Goal: Check status

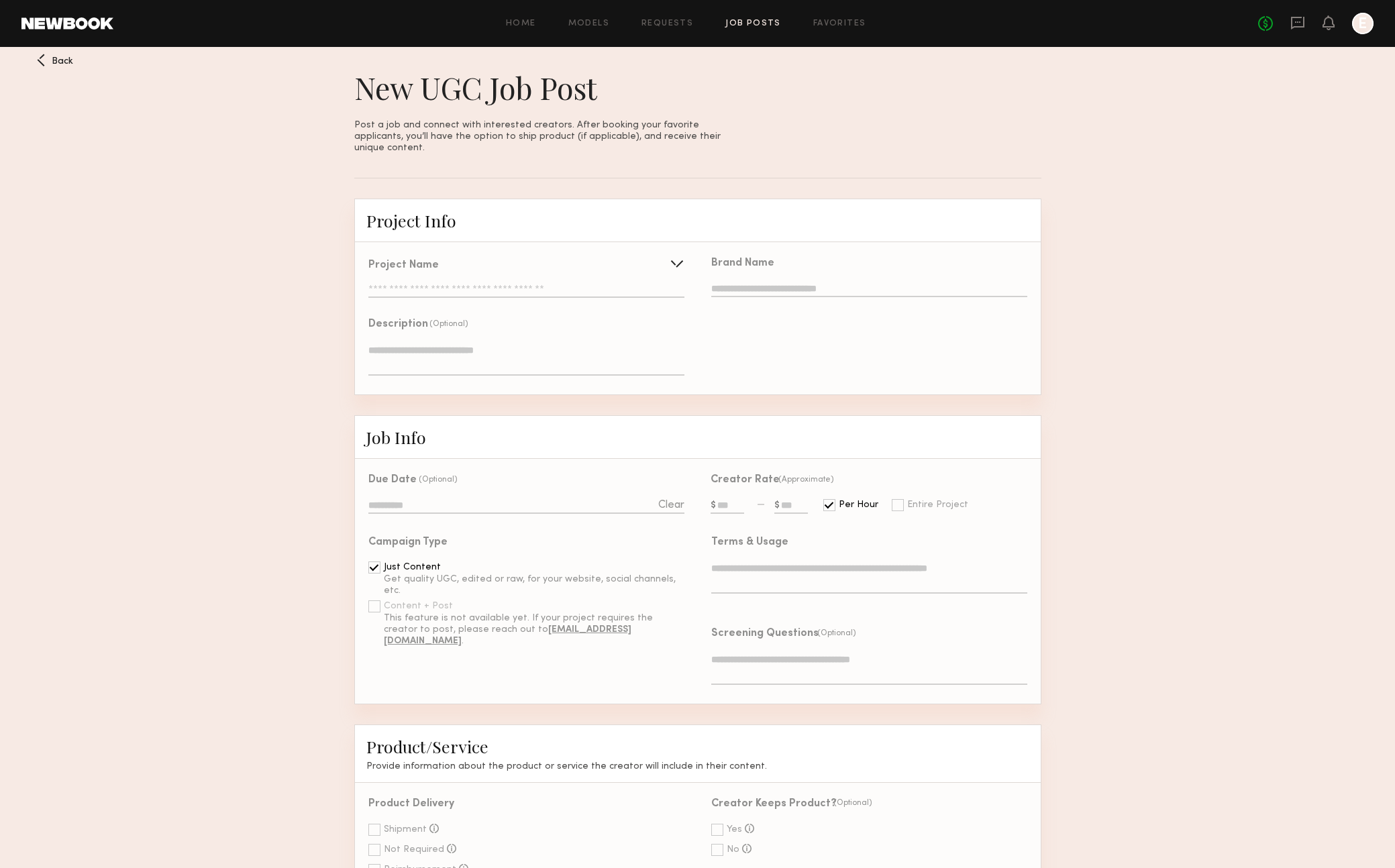
click at [685, 30] on div "Home Models Requests Job Posts Favorites Sign Out No fees up to $5,000 E" at bounding box center [743, 23] width 1260 height 21
click at [677, 26] on link "Requests" at bounding box center [667, 23] width 52 height 9
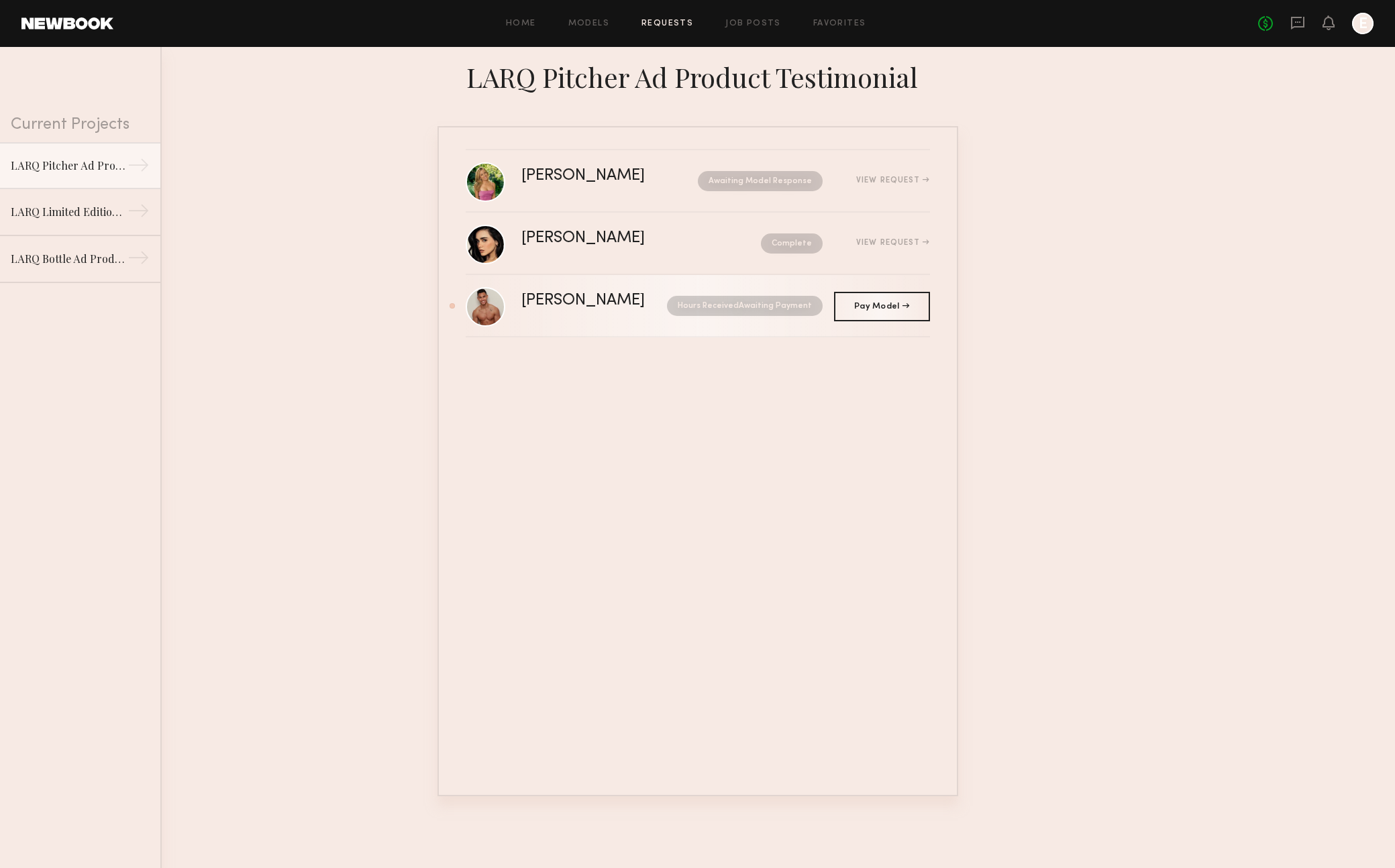
click at [522, 313] on div "[PERSON_NAME] Hours Received Awaiting Payment" at bounding box center [725, 305] width 409 height 26
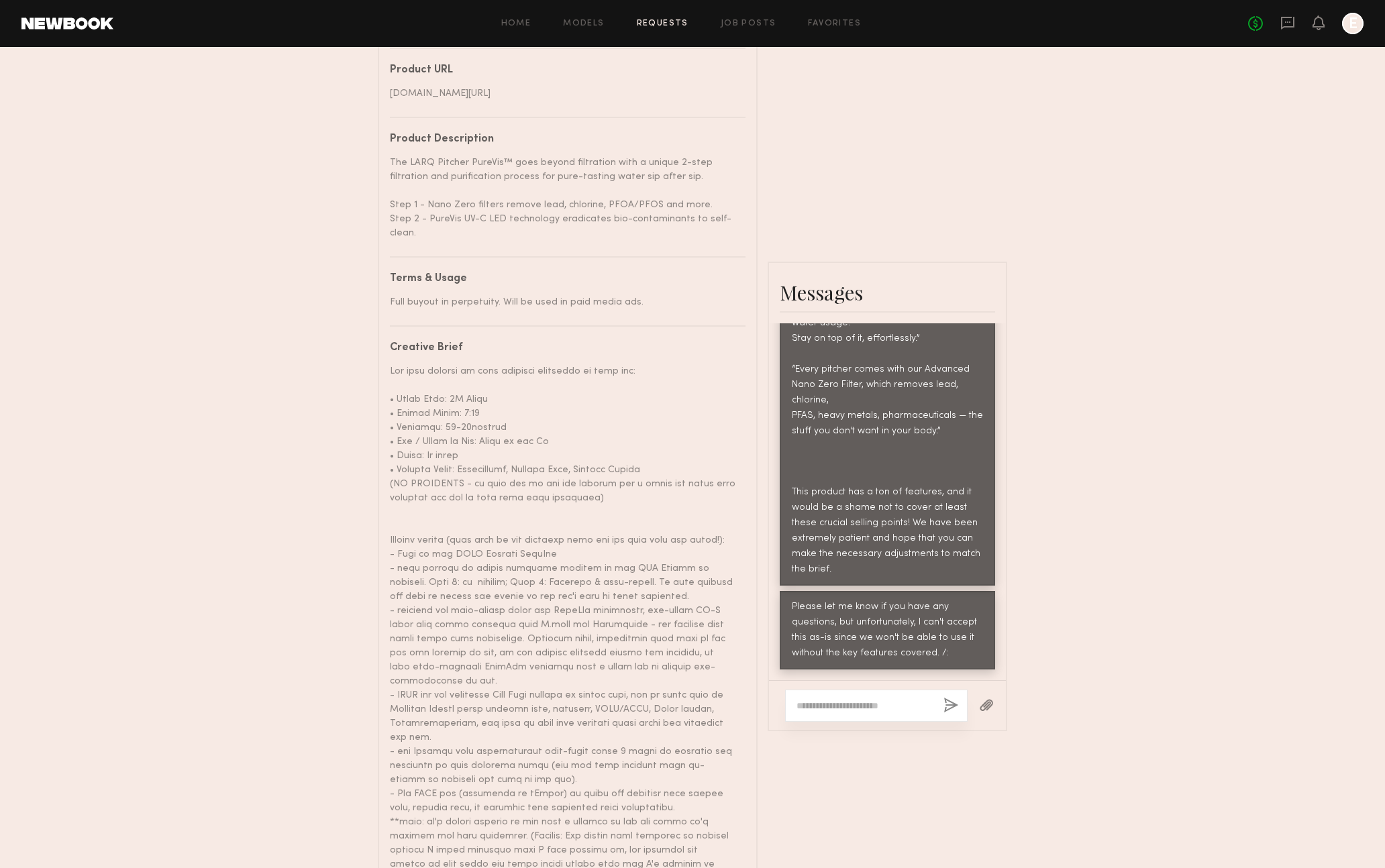
scroll to position [695, 0]
